Goal: Task Accomplishment & Management: Manage account settings

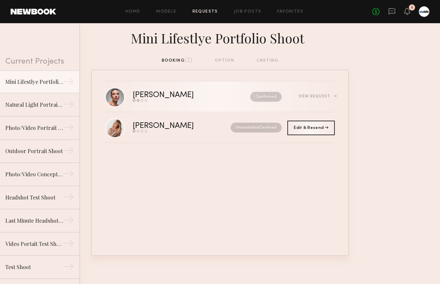
click at [280, 95] on nb-request-status "Confirmed" at bounding box center [266, 97] width 32 height 10
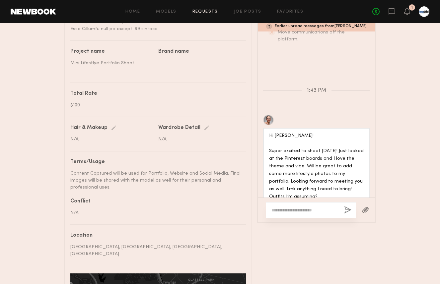
scroll to position [429, 0]
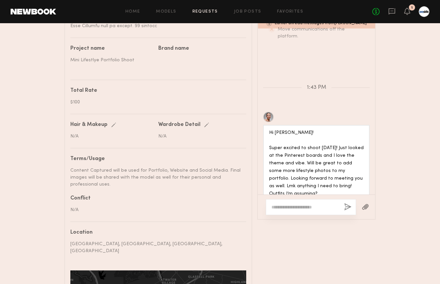
click at [306, 204] on textarea at bounding box center [304, 207] width 67 height 7
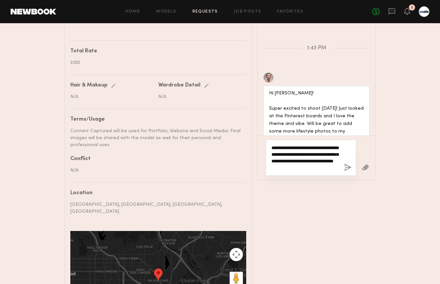
scroll to position [283, 0]
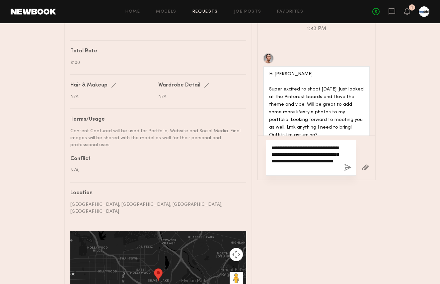
drag, startPoint x: 331, startPoint y: 161, endPoint x: 315, endPoint y: 161, distance: 15.9
click at [315, 161] on textarea "**********" at bounding box center [304, 158] width 67 height 27
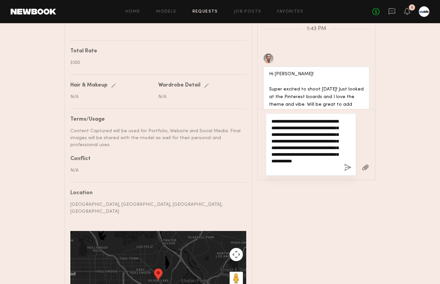
scroll to position [7, 0]
type textarea "**********"
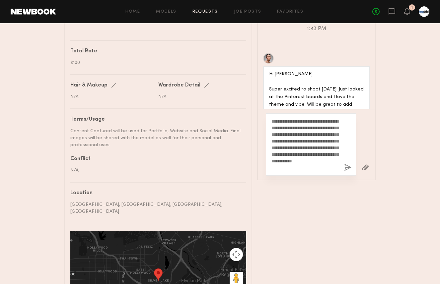
click at [348, 164] on button "button" at bounding box center [347, 168] width 7 height 8
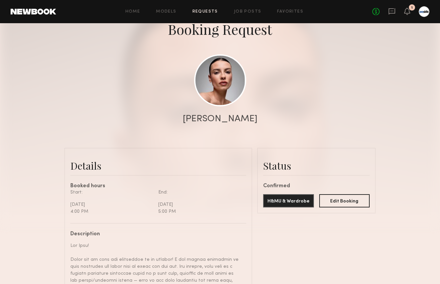
scroll to position [0, 0]
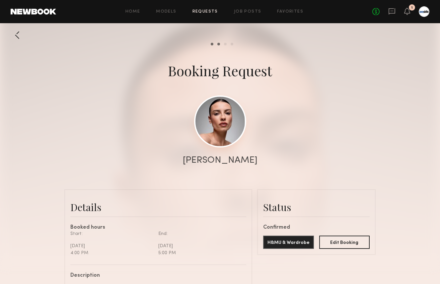
click at [229, 117] on link at bounding box center [220, 122] width 52 height 52
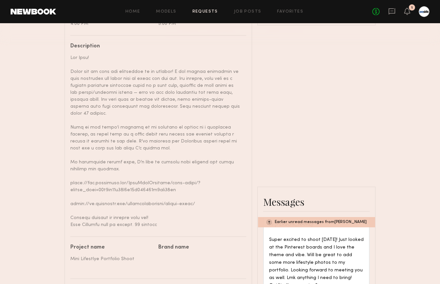
scroll to position [213, 0]
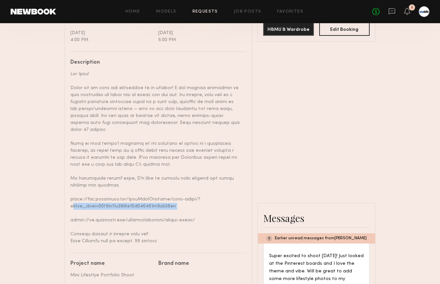
drag, startPoint x: 183, startPoint y: 198, endPoint x: 63, endPoint y: 199, distance: 119.8
click at [63, 199] on div "Send request Model response Review hours worked Pay model Booking Request [PERS…" at bounding box center [220, 203] width 440 height 777
click at [141, 193] on div at bounding box center [155, 158] width 171 height 174
drag, startPoint x: 150, startPoint y: 199, endPoint x: 65, endPoint y: 189, distance: 85.5
click at [65, 189] on common-border "Details Booked hours Start: [DATE] 4:00 PM End: [DATE] 5:00 PM Description Proj…" at bounding box center [158, 284] width 188 height 616
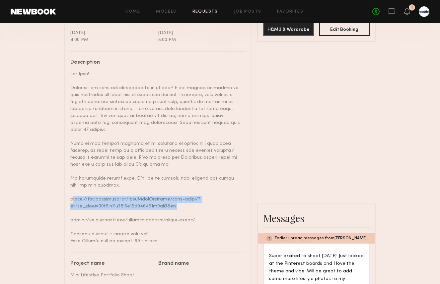
copy div "[URL][DOMAIN_NAME]"
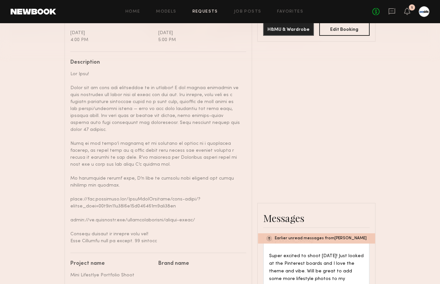
click at [145, 223] on div at bounding box center [155, 158] width 171 height 174
drag, startPoint x: 195, startPoint y: 212, endPoint x: 47, endPoint y: 215, distance: 147.7
click at [47, 215] on div "Send request Model response Review hours worked Pay model Booking Request [PERS…" at bounding box center [220, 203] width 440 height 777
copy div "[URL][DOMAIN_NAME]"
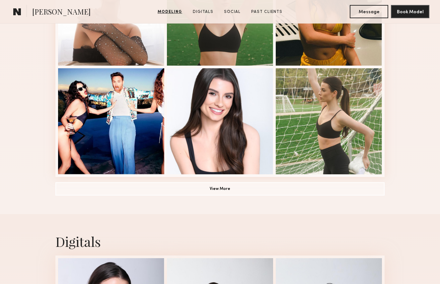
scroll to position [482, 0]
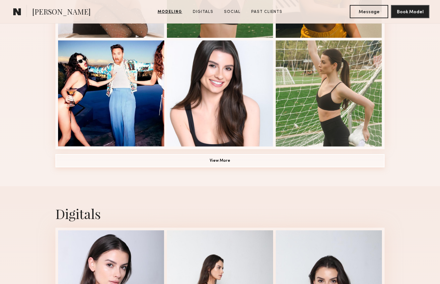
click at [183, 158] on button "View More" at bounding box center [219, 160] width 329 height 13
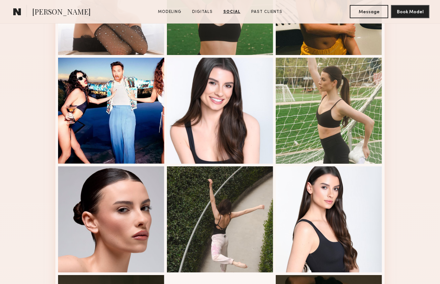
scroll to position [0, 0]
